Goal: Check status

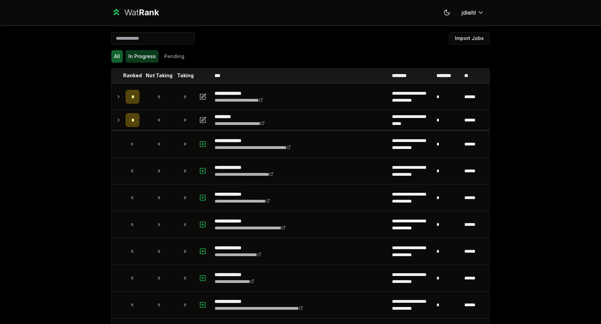
click at [150, 53] on button "In Progress" at bounding box center [142, 56] width 33 height 13
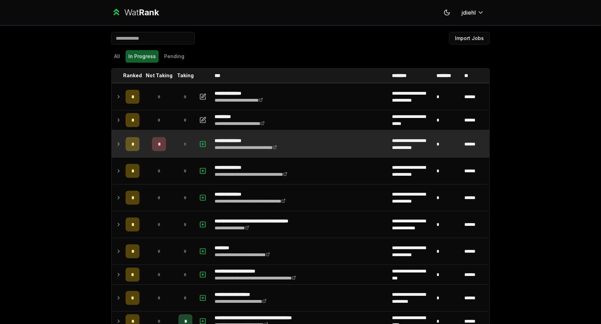
click at [118, 144] on icon at bounding box center [119, 144] width 6 height 8
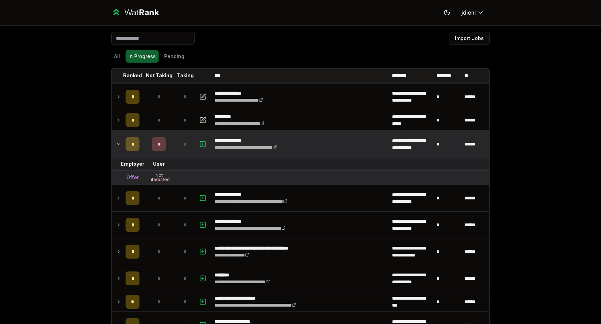
click at [118, 144] on icon at bounding box center [118, 143] width 3 height 1
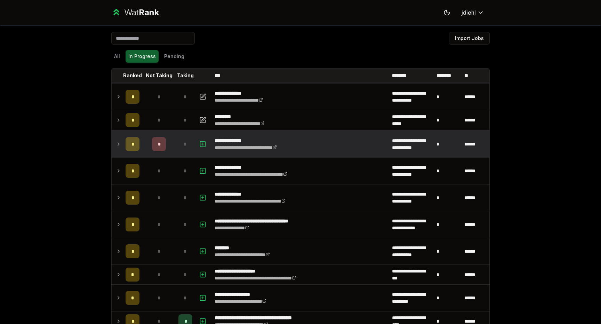
click at [93, 129] on div "**********" at bounding box center [300, 162] width 601 height 324
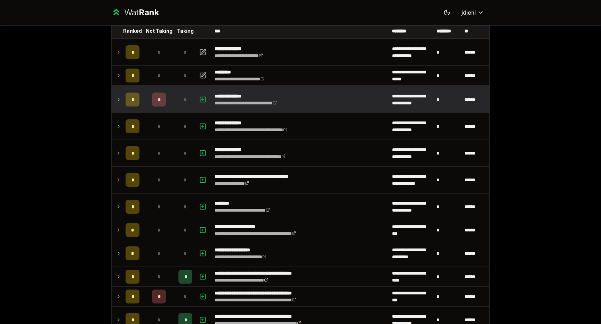
scroll to position [46, 0]
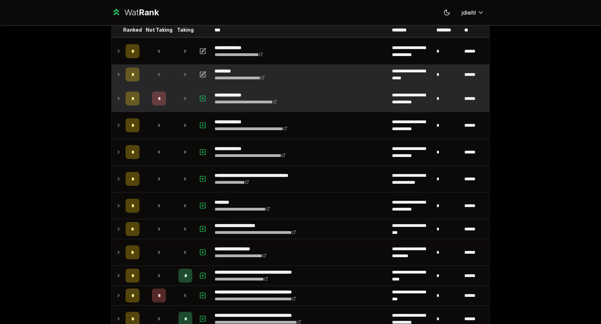
click at [118, 82] on td at bounding box center [117, 74] width 11 height 19
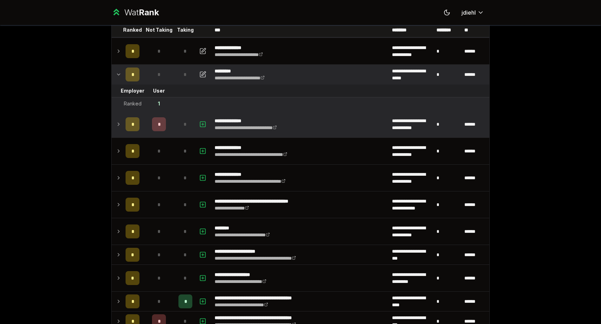
click at [118, 81] on td at bounding box center [117, 74] width 11 height 19
